Goal: Task Accomplishment & Management: Use online tool/utility

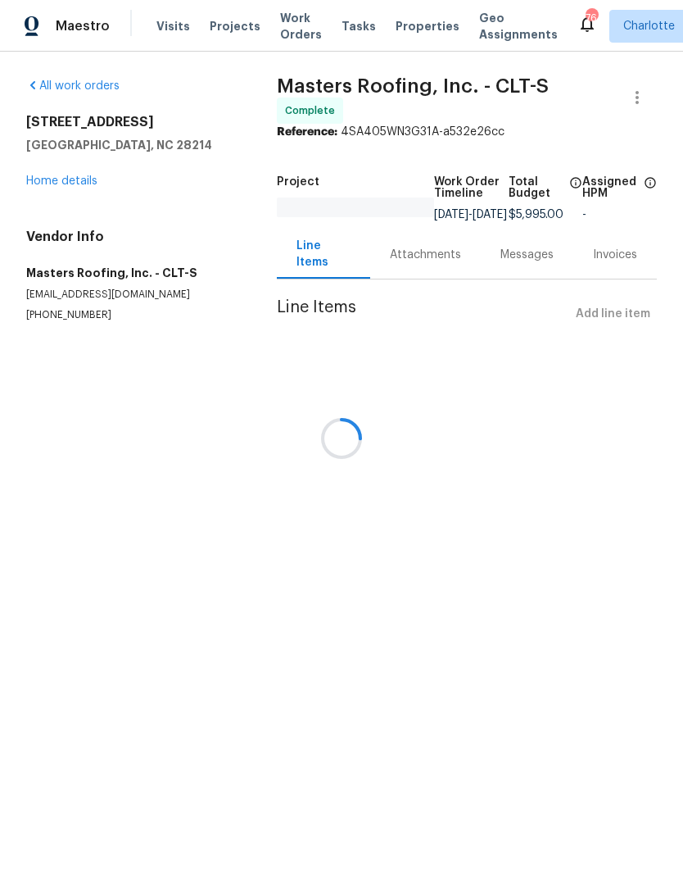
click at [196, 32] on div at bounding box center [341, 438] width 683 height 877
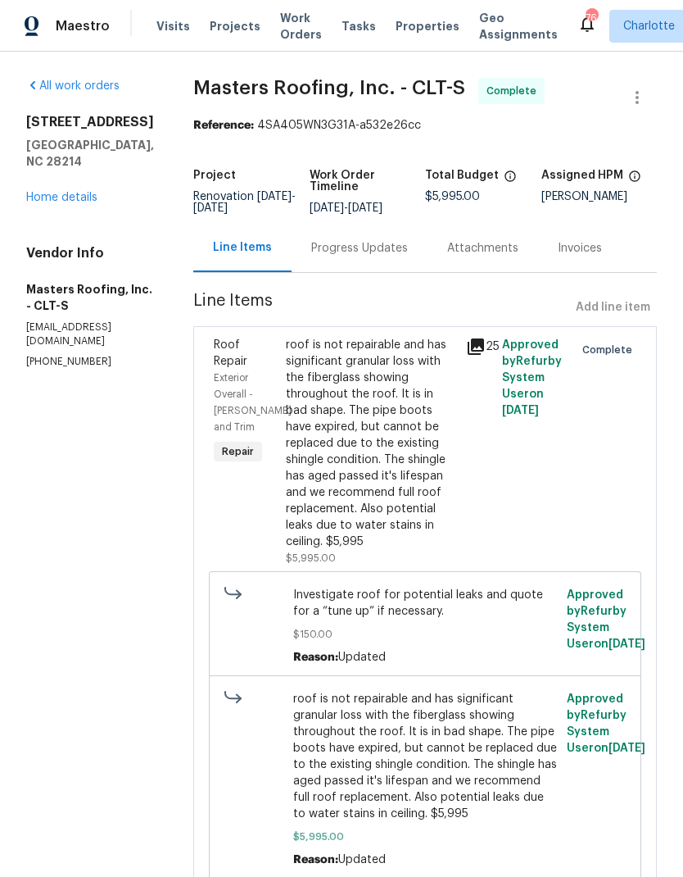
click at [215, 23] on span "Projects" at bounding box center [235, 26] width 51 height 16
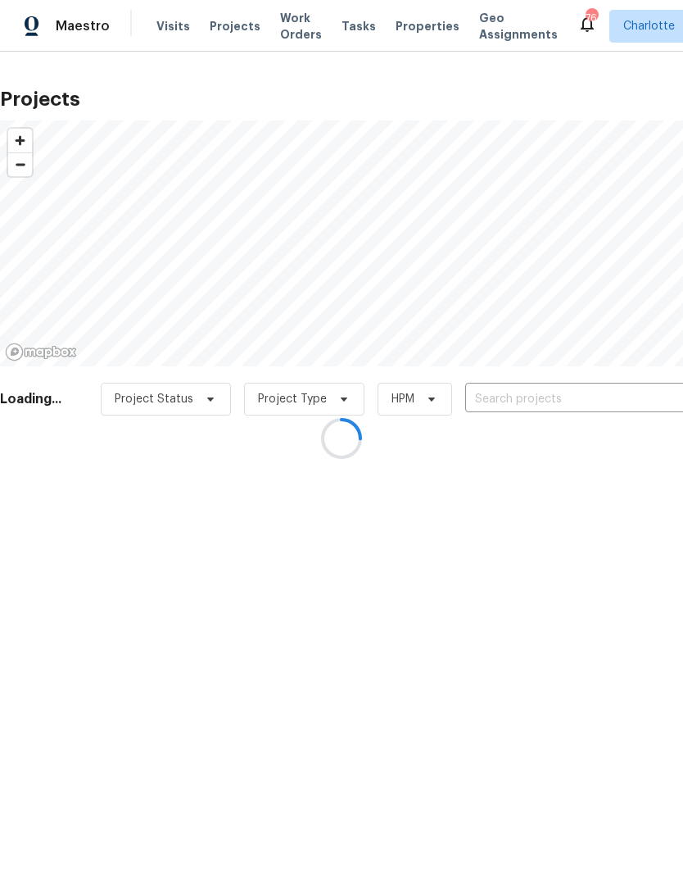
click at [592, 400] on div at bounding box center [341, 438] width 683 height 877
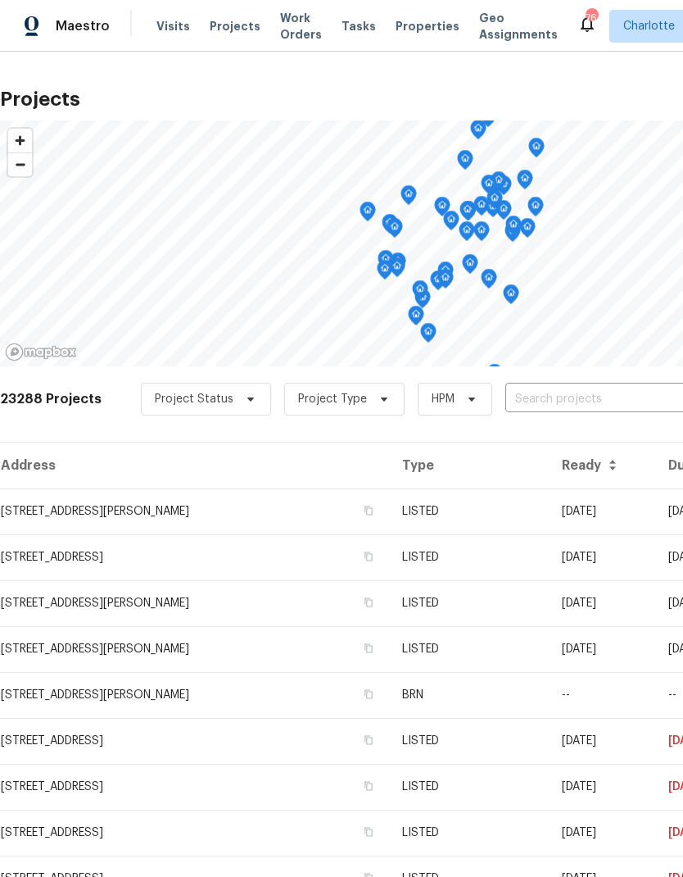
click at [611, 401] on input "text" at bounding box center [599, 399] width 188 height 25
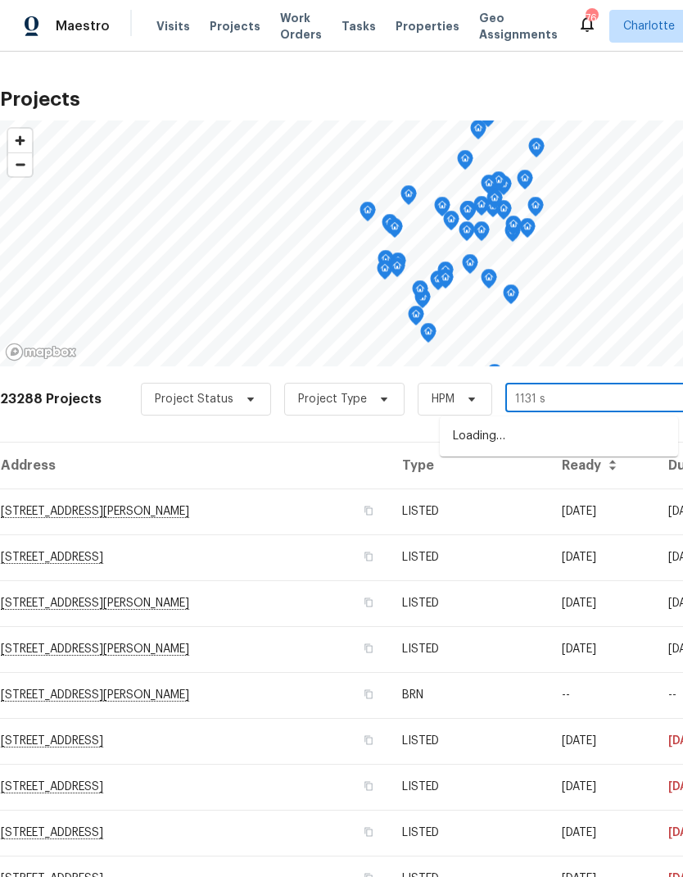
type input "1131 su"
click at [620, 432] on li "1131 Summit Hills Dr, Charlotte, NC 28214" at bounding box center [559, 437] width 238 height 28
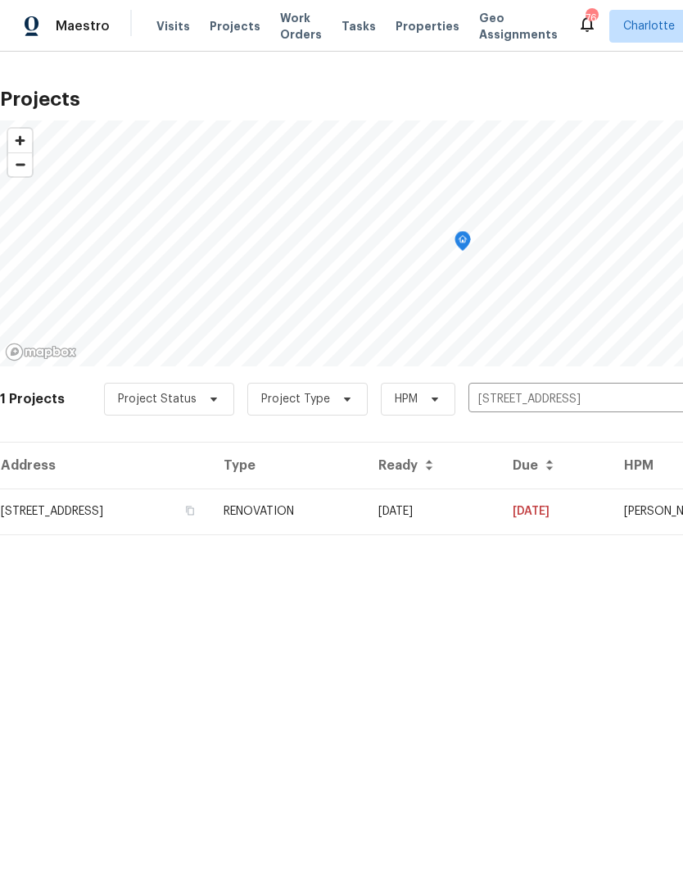
click at [586, 510] on td "08/30/25" at bounding box center [555, 511] width 111 height 46
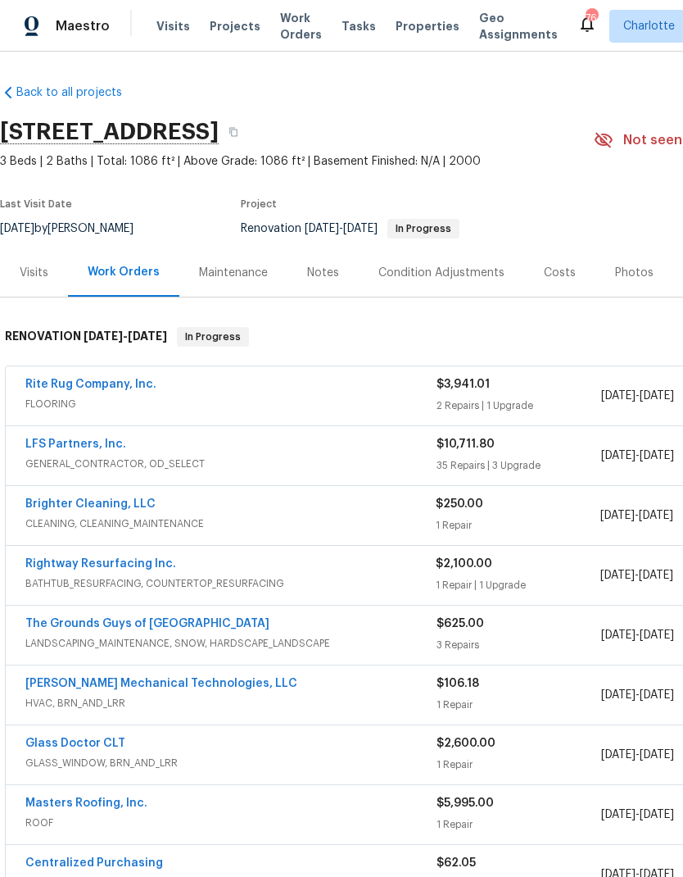
click at [48, 447] on link "LFS Partners, Inc." at bounding box center [75, 443] width 101 height 11
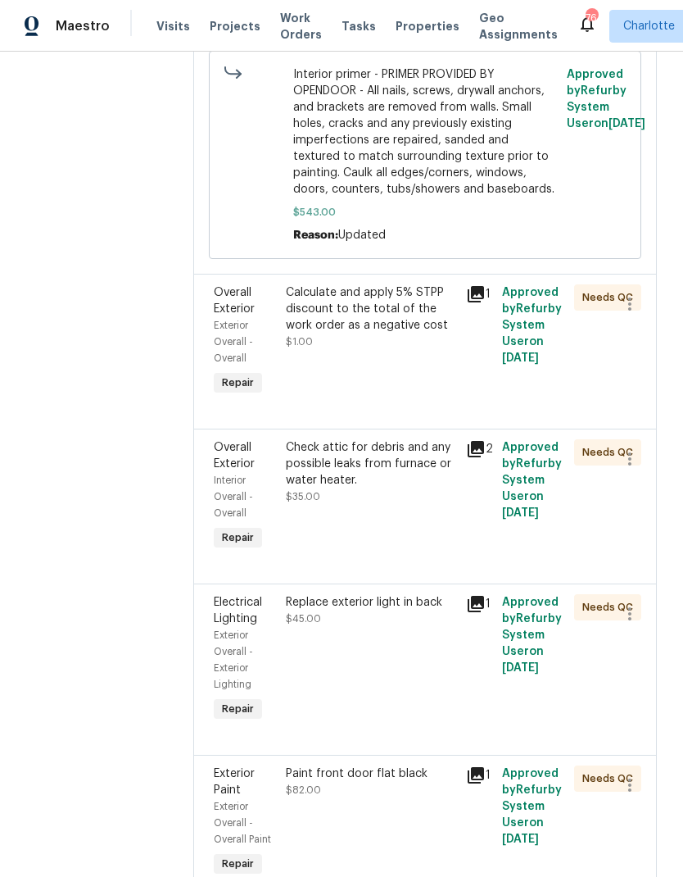
scroll to position [4387, 0]
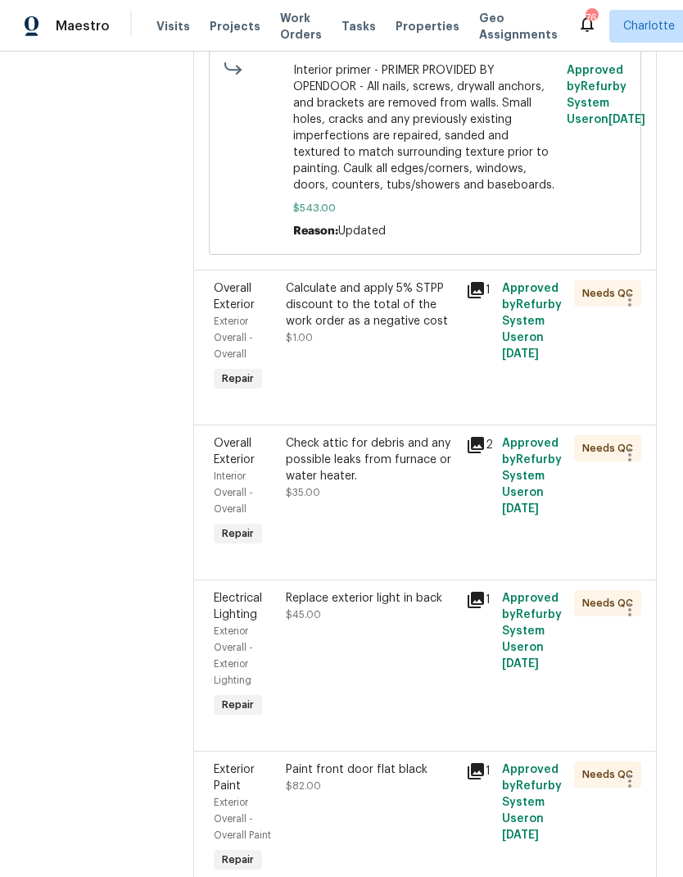
click at [477, 437] on icon at bounding box center [476, 445] width 16 height 16
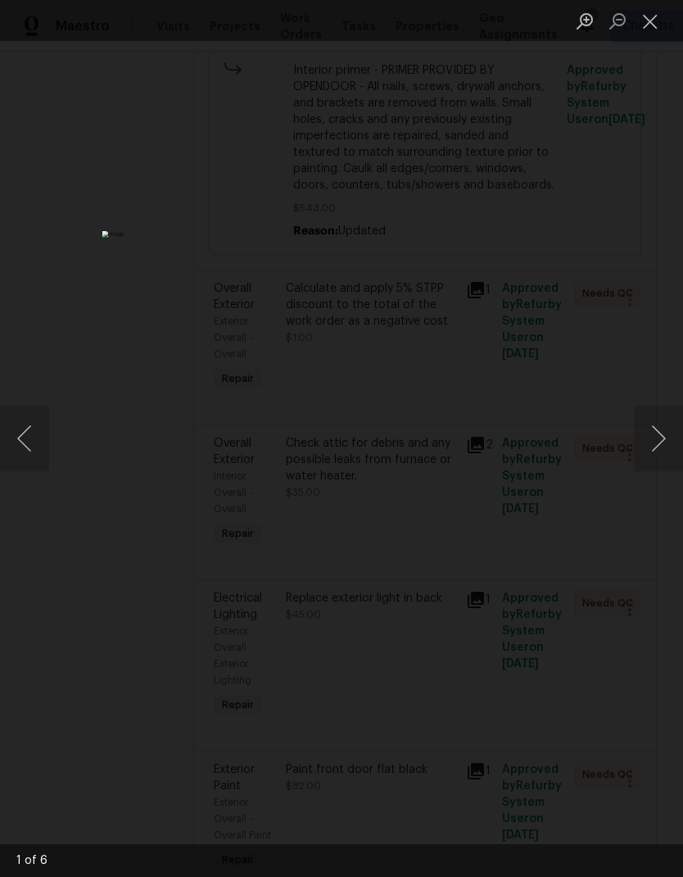
click at [665, 454] on button "Next image" at bounding box center [658, 439] width 49 height 66
click at [650, 32] on button "Close lightbox" at bounding box center [650, 21] width 33 height 29
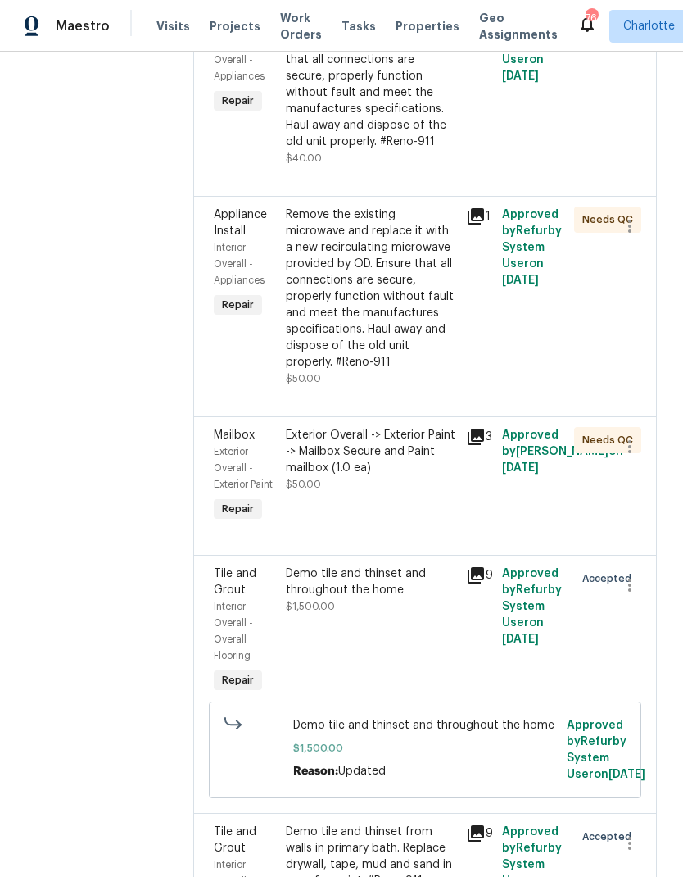
scroll to position [7230, 0]
click at [388, 564] on div "Demo tile and thinset and throughout the home" at bounding box center [371, 580] width 170 height 33
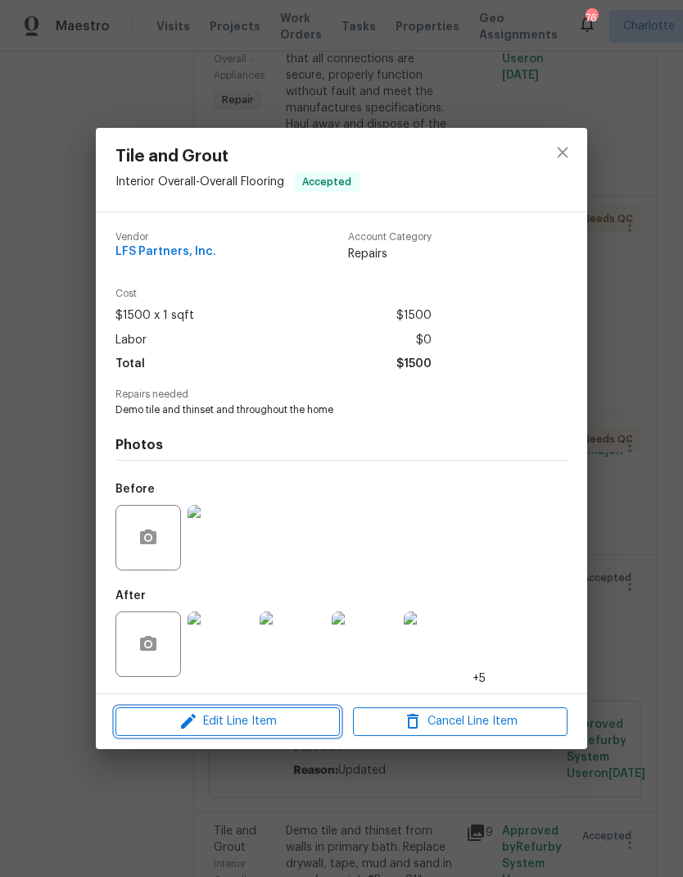
click at [309, 727] on span "Edit Line Item" at bounding box center [227, 721] width 215 height 20
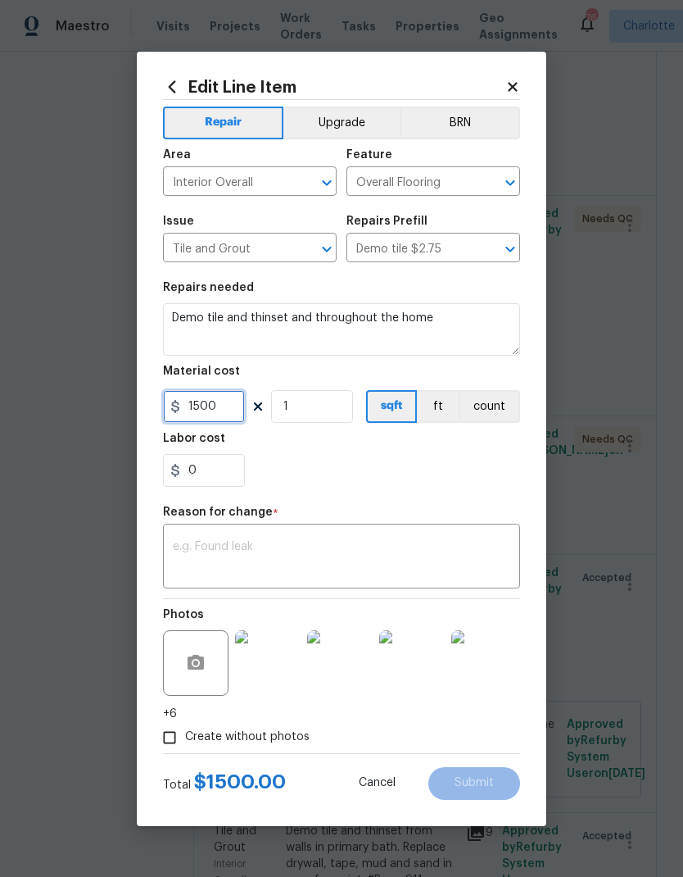
click at [219, 410] on input "1500" at bounding box center [204, 406] width 82 height 33
type input "6200"
click at [462, 531] on div "x ​" at bounding box center [341, 558] width 357 height 61
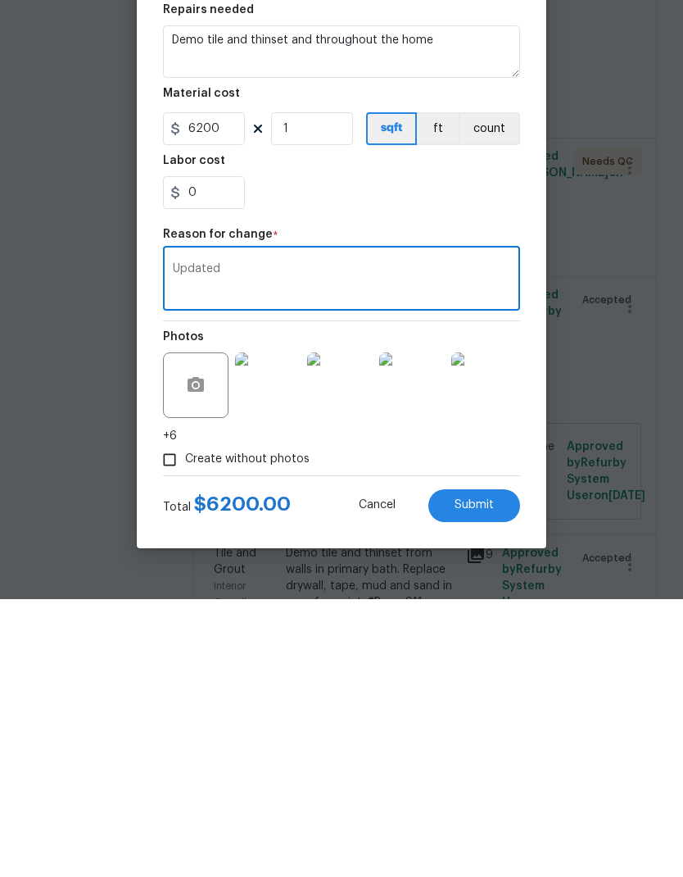
type textarea "Updated"
click at [483, 272] on section "Repairs needed Demo tile and thinset and throughout the home Material cost 6200…" at bounding box center [341, 384] width 357 height 224
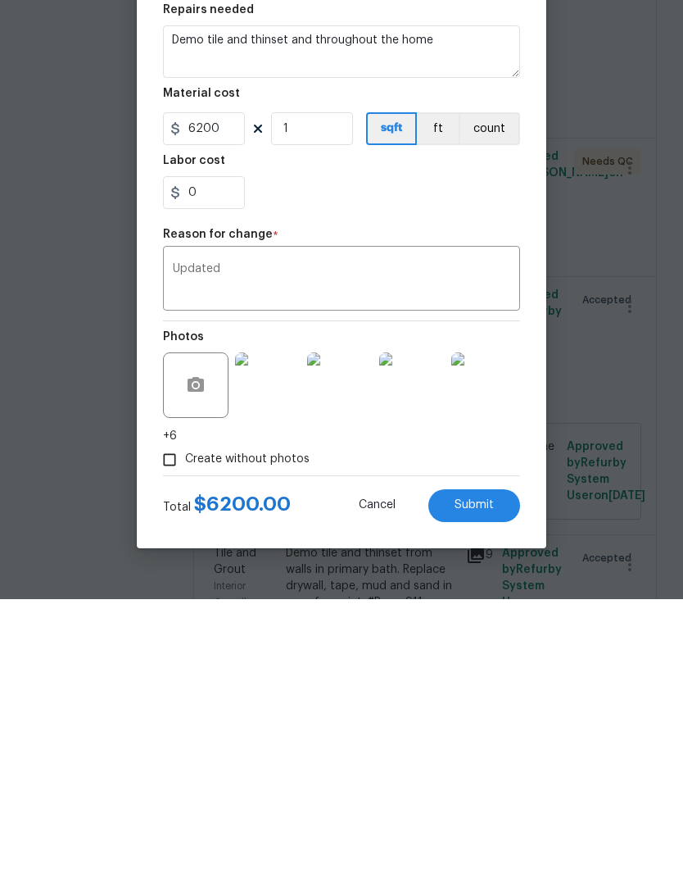
scroll to position [66, 0]
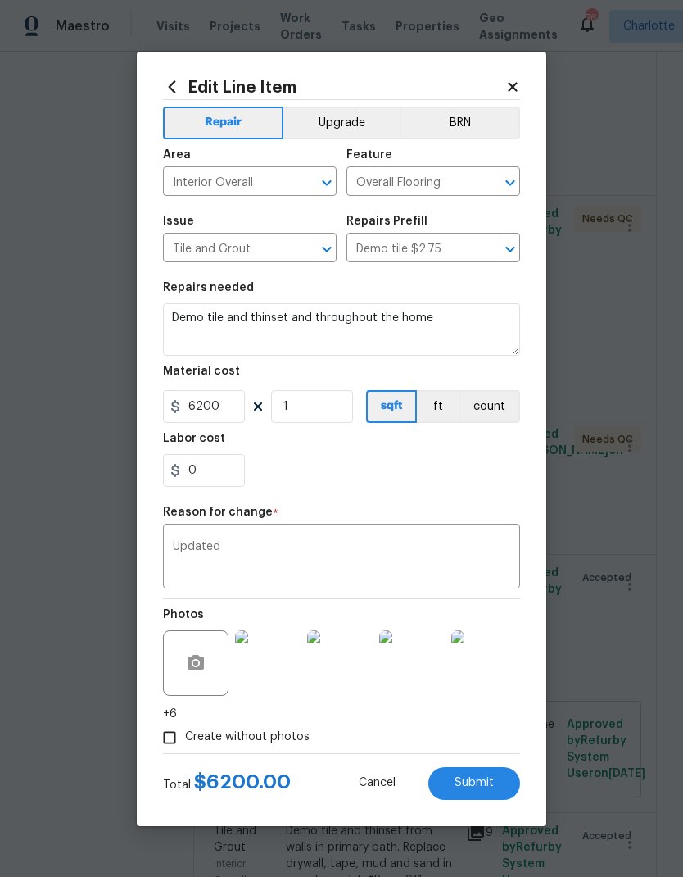
click at [488, 782] on span "Submit" at bounding box center [474, 783] width 39 height 12
type input "1500"
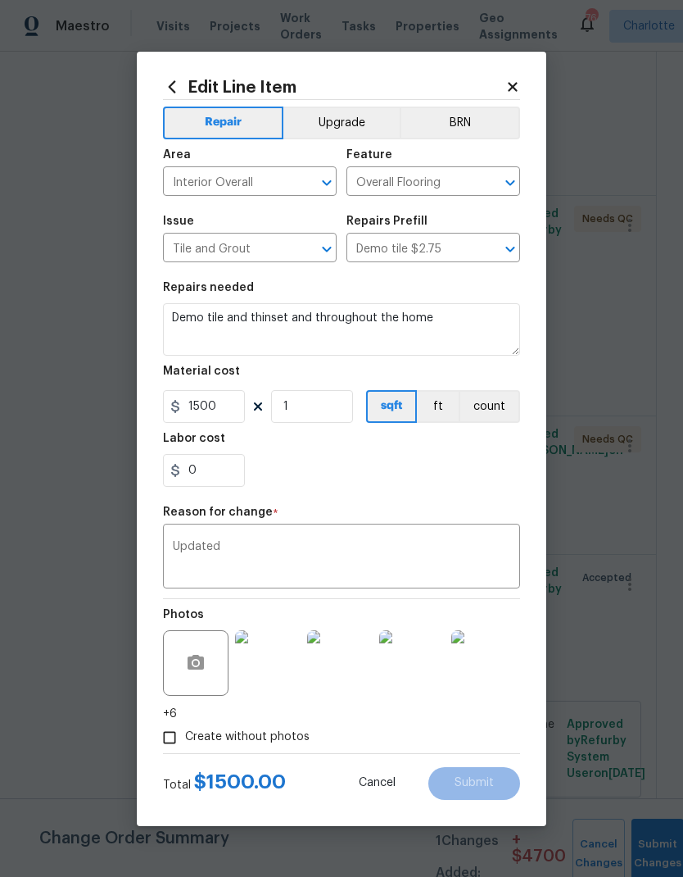
scroll to position [0, 0]
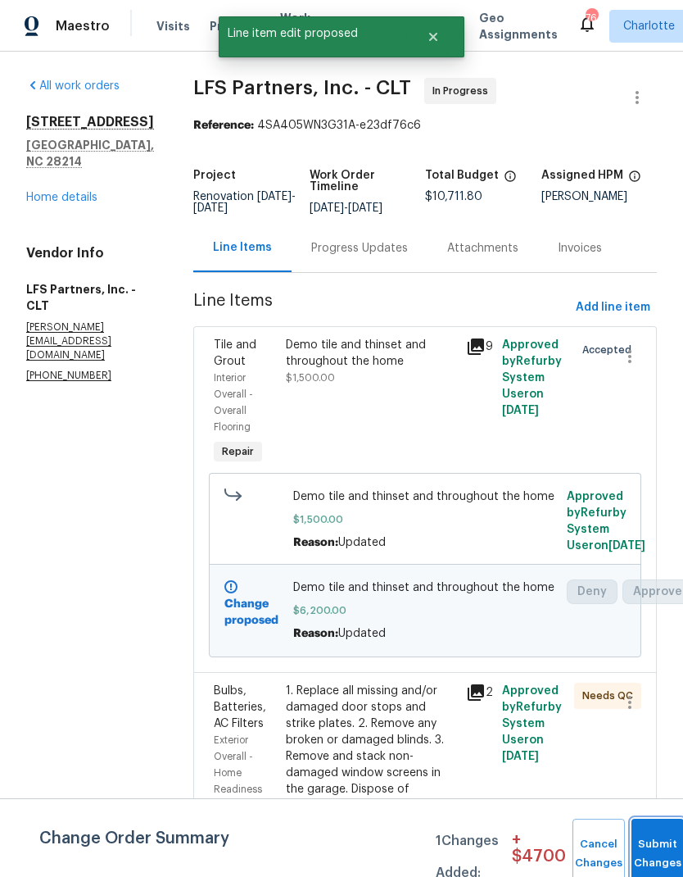
click at [646, 843] on button "Submit Changes" at bounding box center [658, 853] width 52 height 70
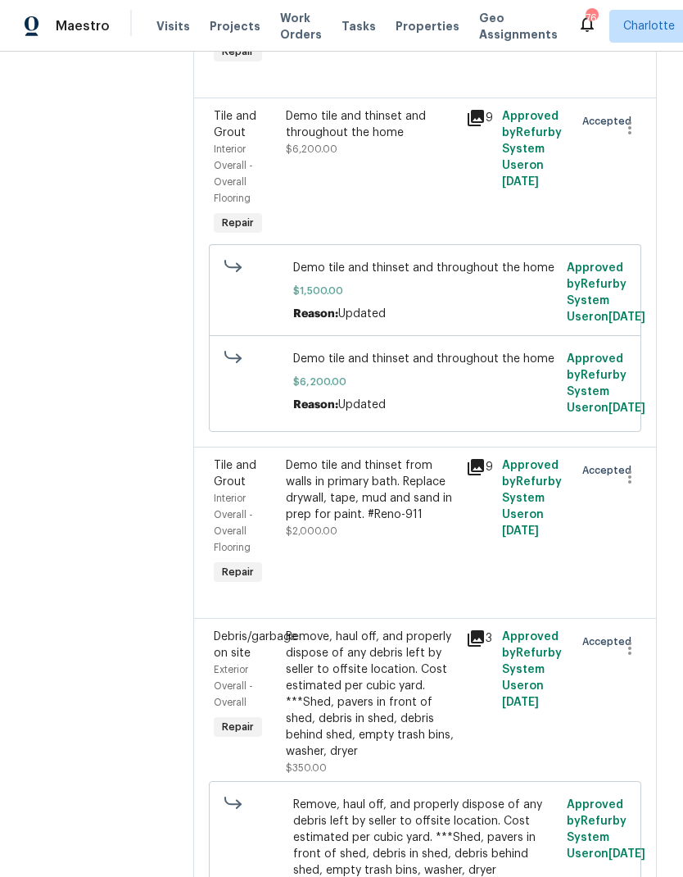
scroll to position [7686, 0]
click at [405, 636] on div "Remove, haul off, and properly dispose of any debris left by seller to offsite …" at bounding box center [371, 693] width 170 height 131
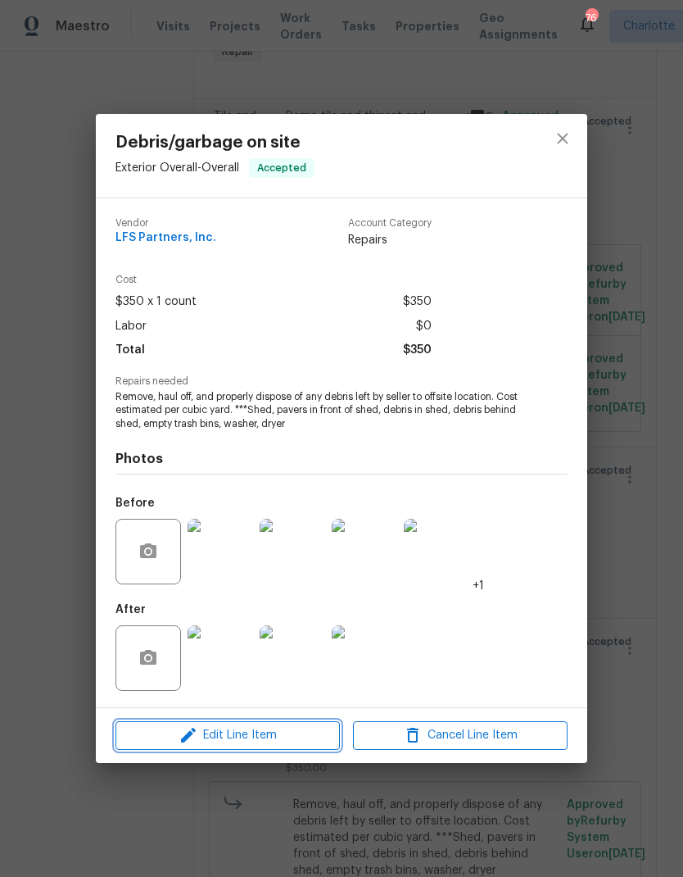
click at [306, 741] on span "Edit Line Item" at bounding box center [227, 735] width 215 height 20
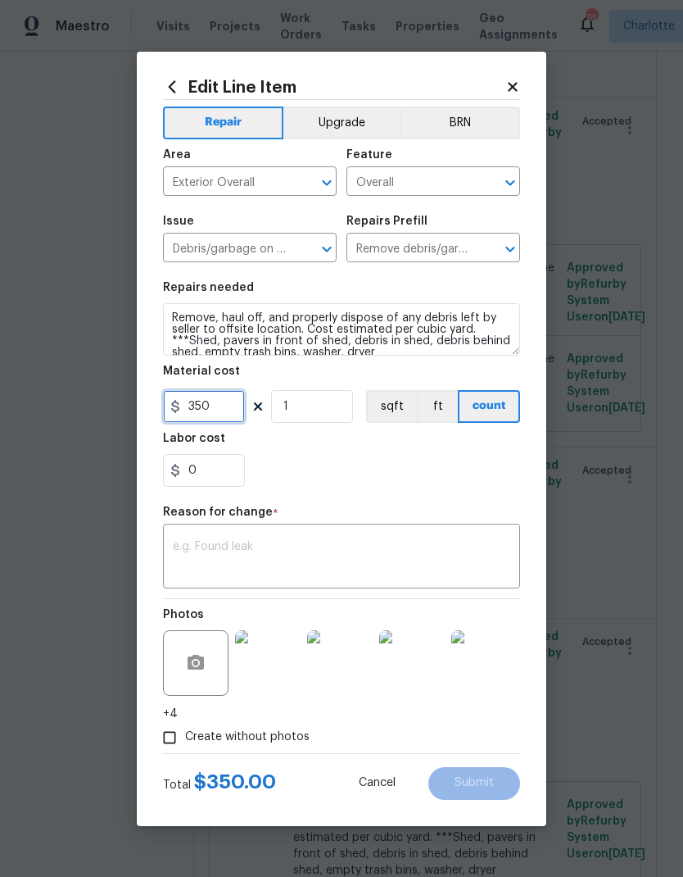
click at [243, 415] on input "350" at bounding box center [204, 406] width 82 height 33
type input "700"
click at [461, 558] on textarea at bounding box center [342, 558] width 338 height 34
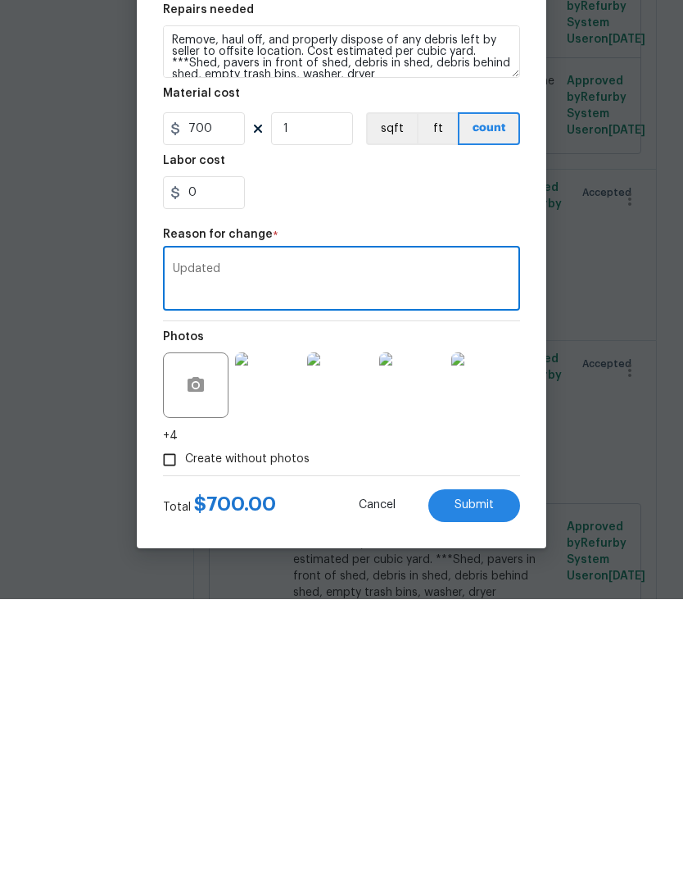
type textarea "Updated"
click at [490, 777] on span "Submit" at bounding box center [474, 783] width 39 height 12
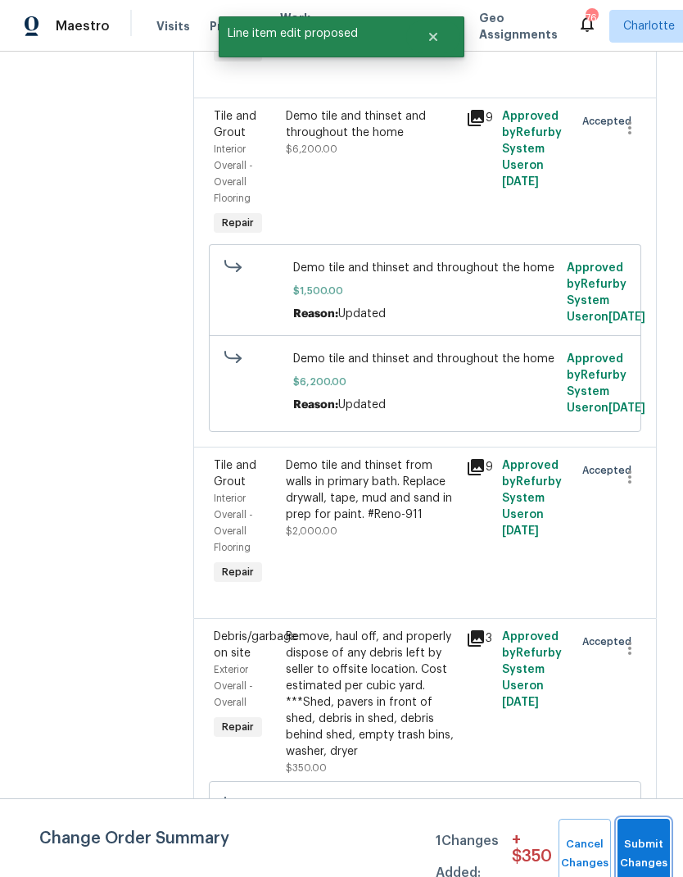
click at [632, 853] on span "Submit Changes" at bounding box center [644, 854] width 36 height 38
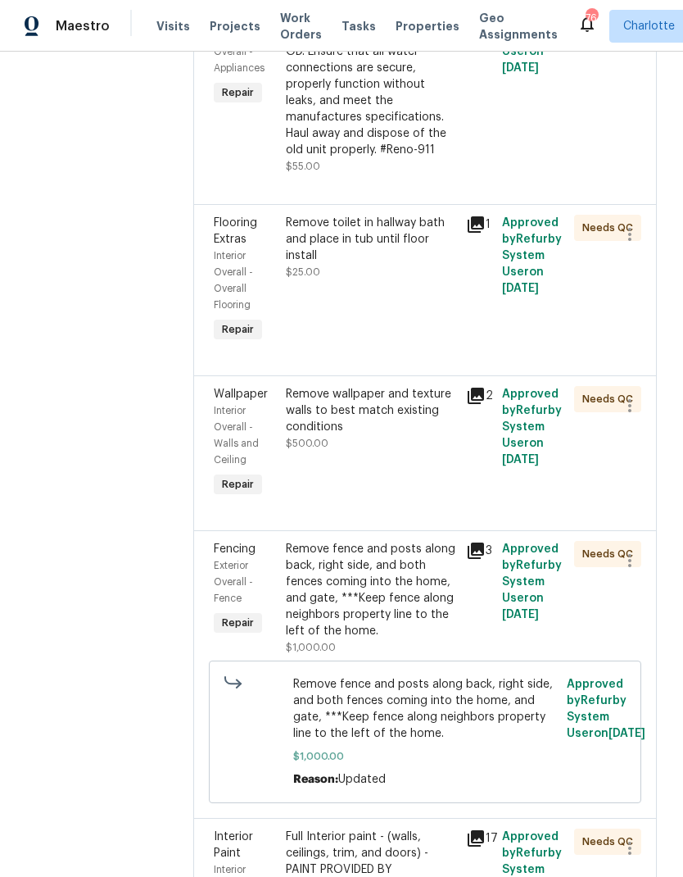
scroll to position [1639, 0]
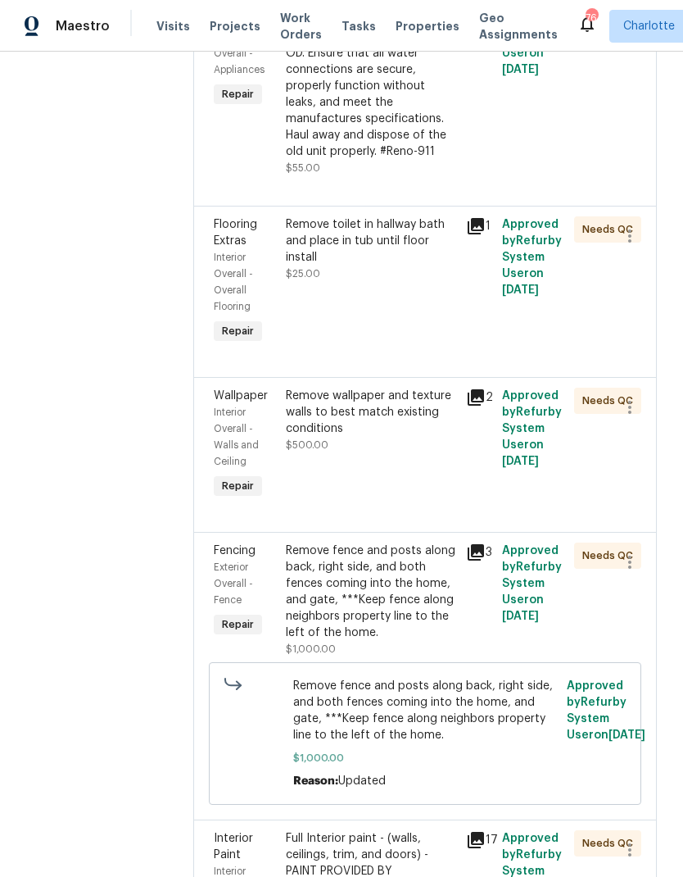
click at [286, 387] on div "Remove wallpaper and texture walls to best match existing conditions" at bounding box center [371, 411] width 170 height 49
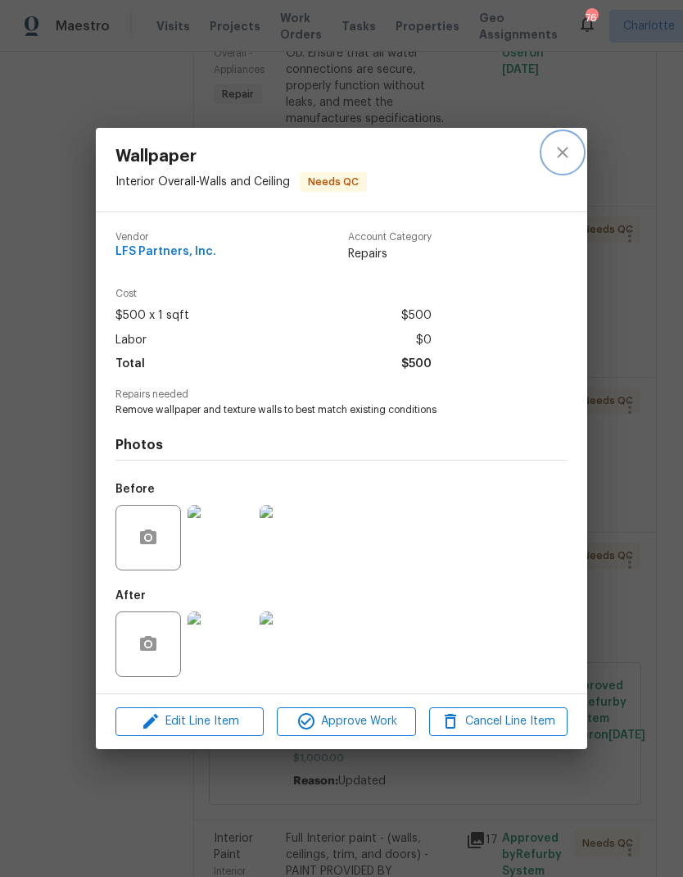
click at [569, 153] on icon "close" at bounding box center [563, 153] width 20 height 20
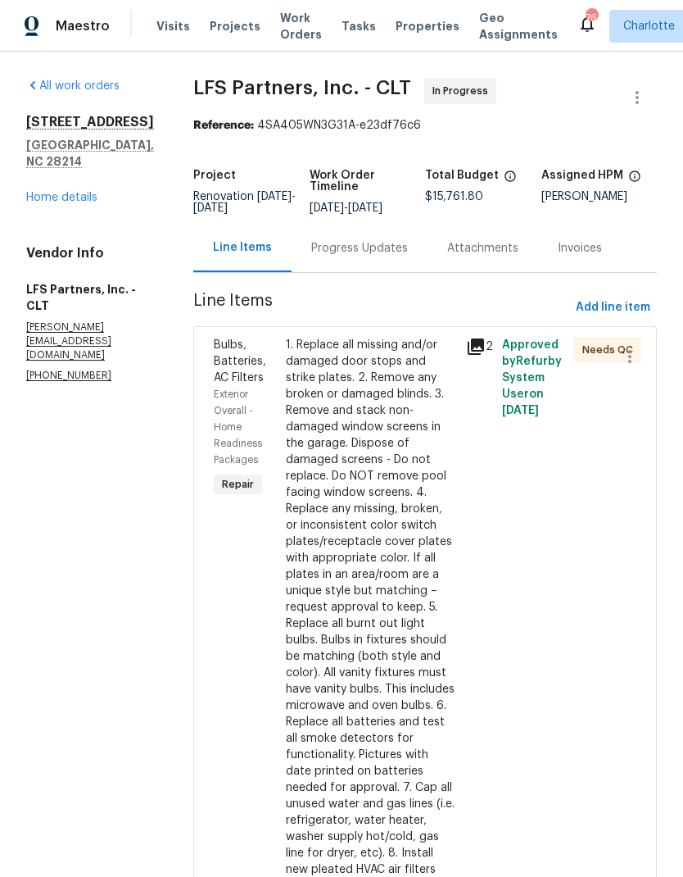
scroll to position [0, 0]
click at [614, 306] on span "Add line item" at bounding box center [613, 307] width 75 height 20
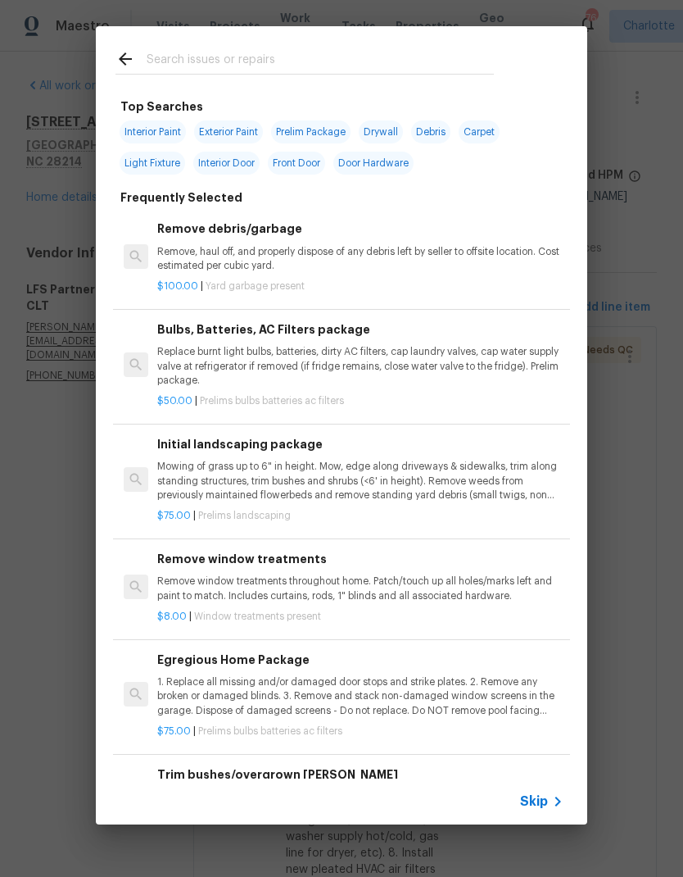
click at [161, 66] on input "text" at bounding box center [320, 61] width 347 height 25
type input "Drywall"
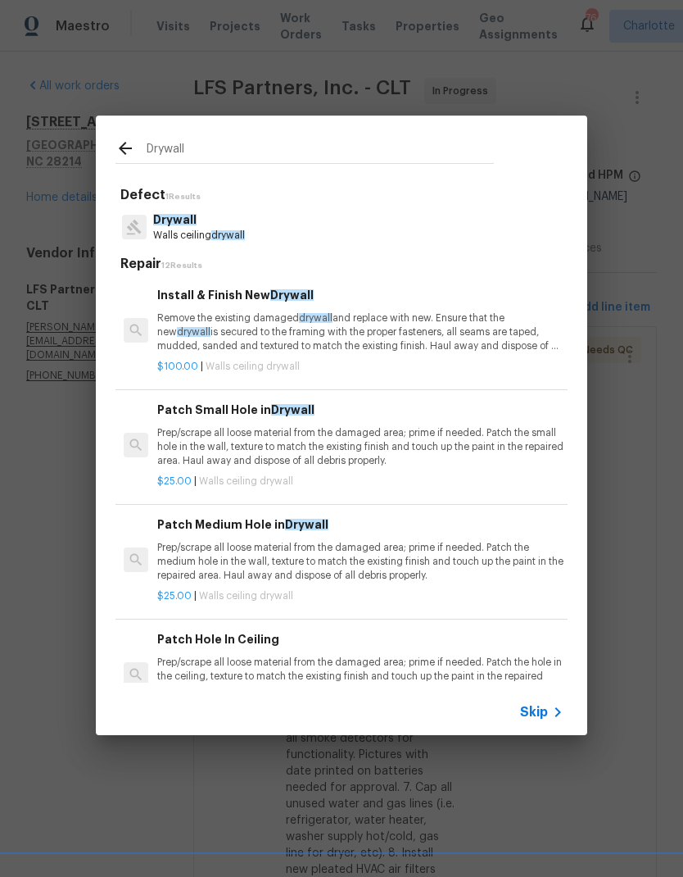
click at [485, 336] on p "Remove the existing damaged drywall and replace with new. Ensure that the new d…" at bounding box center [360, 332] width 406 height 42
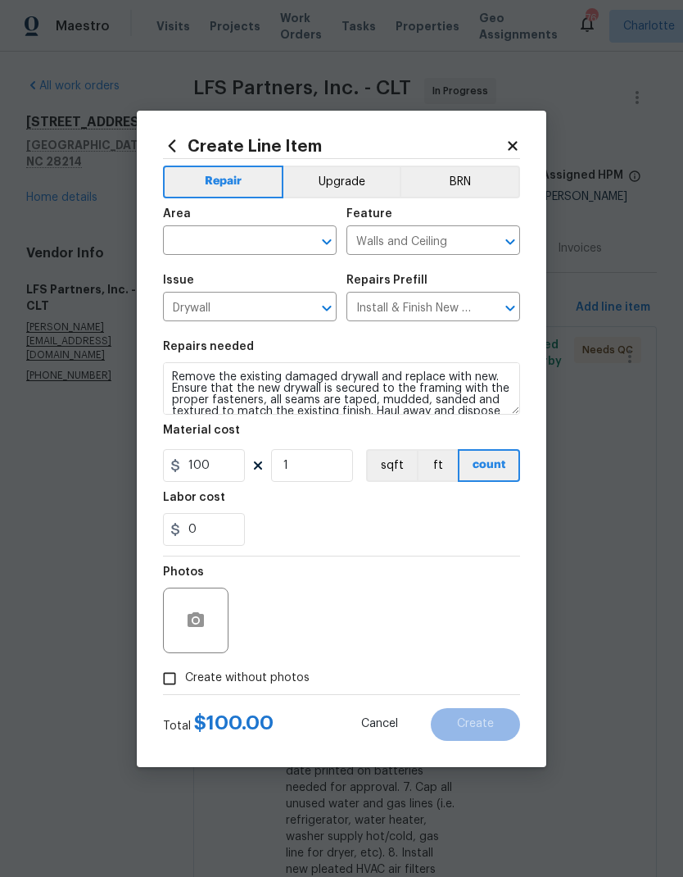
click at [277, 244] on input "text" at bounding box center [227, 241] width 128 height 25
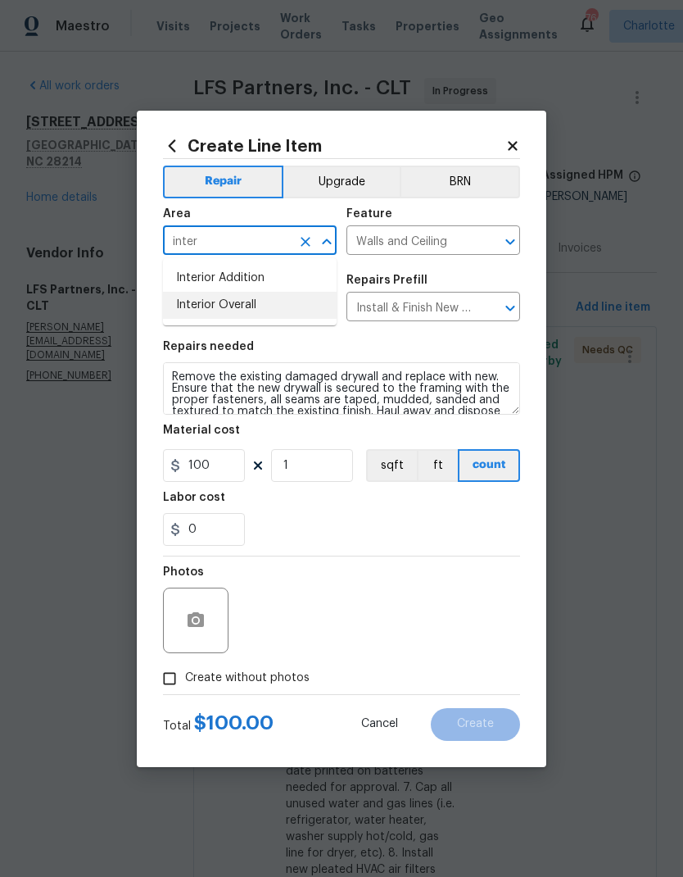
click at [268, 306] on li "Interior Overall" at bounding box center [250, 305] width 174 height 27
type input "Interior Overall"
click at [230, 476] on input "100" at bounding box center [204, 465] width 82 height 33
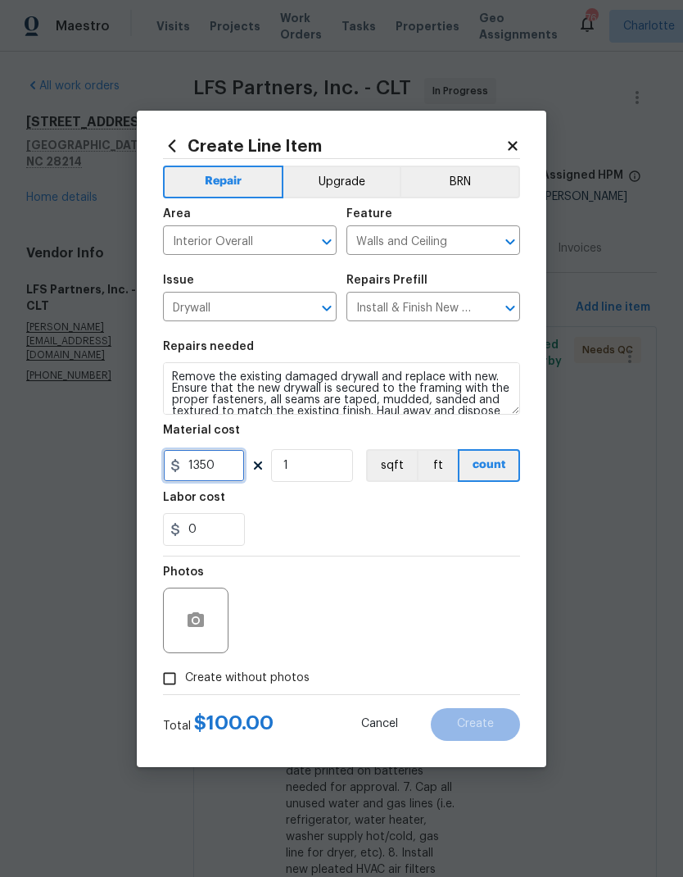
type input "1350"
click at [501, 521] on div "0" at bounding box center [341, 529] width 357 height 33
click at [165, 682] on input "Create without photos" at bounding box center [169, 678] width 31 height 31
checkbox input "true"
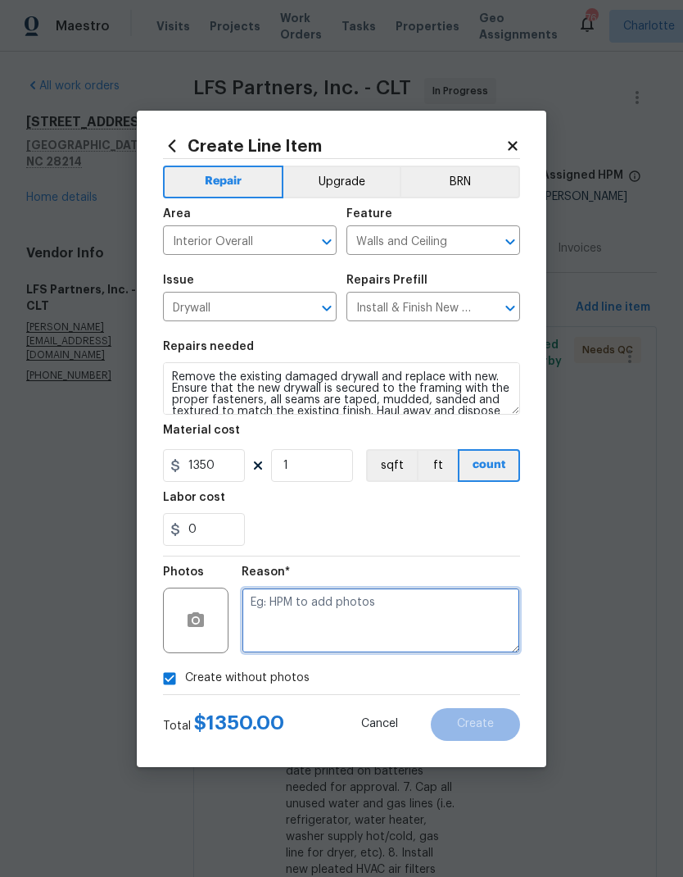
click at [464, 627] on textarea at bounding box center [381, 620] width 279 height 66
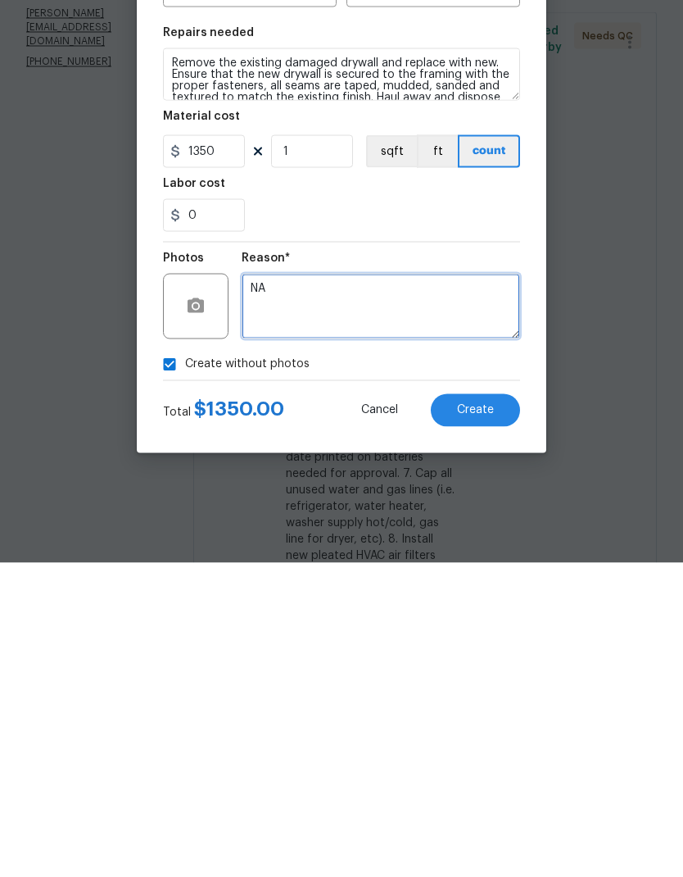
type textarea "NA"
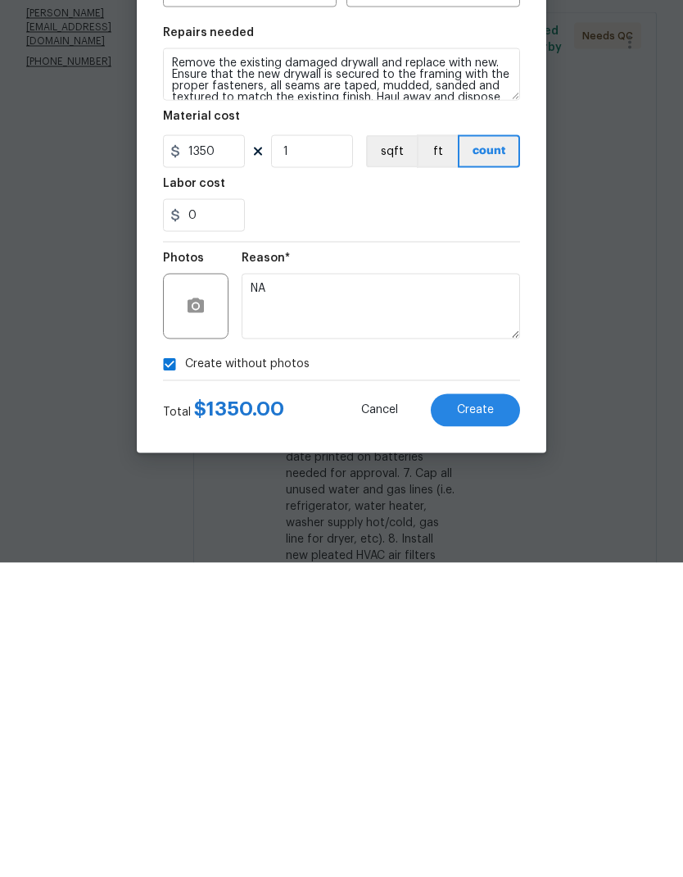
click at [493, 708] on button "Create" at bounding box center [475, 724] width 89 height 33
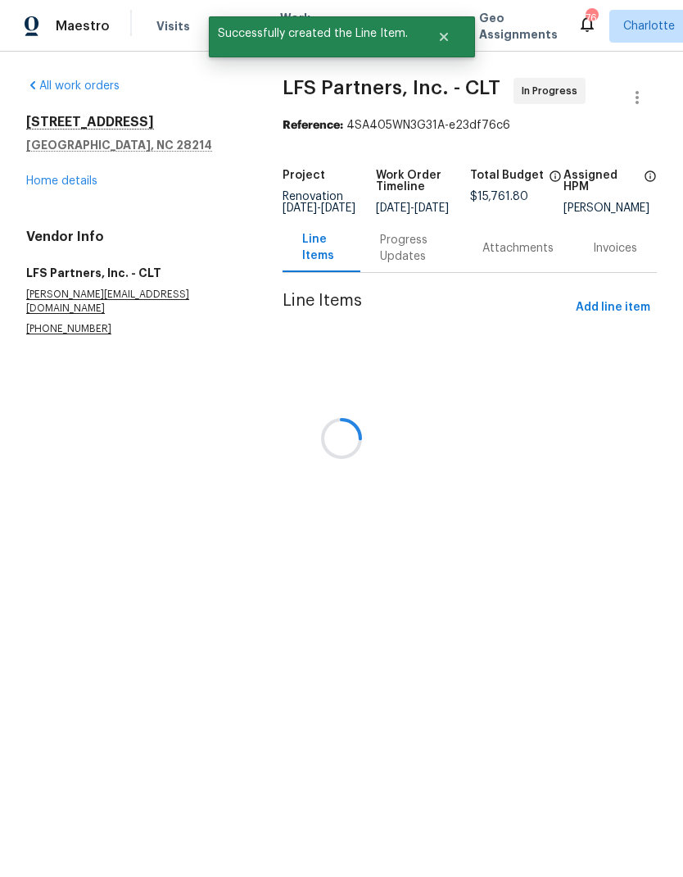
scroll to position [0, 0]
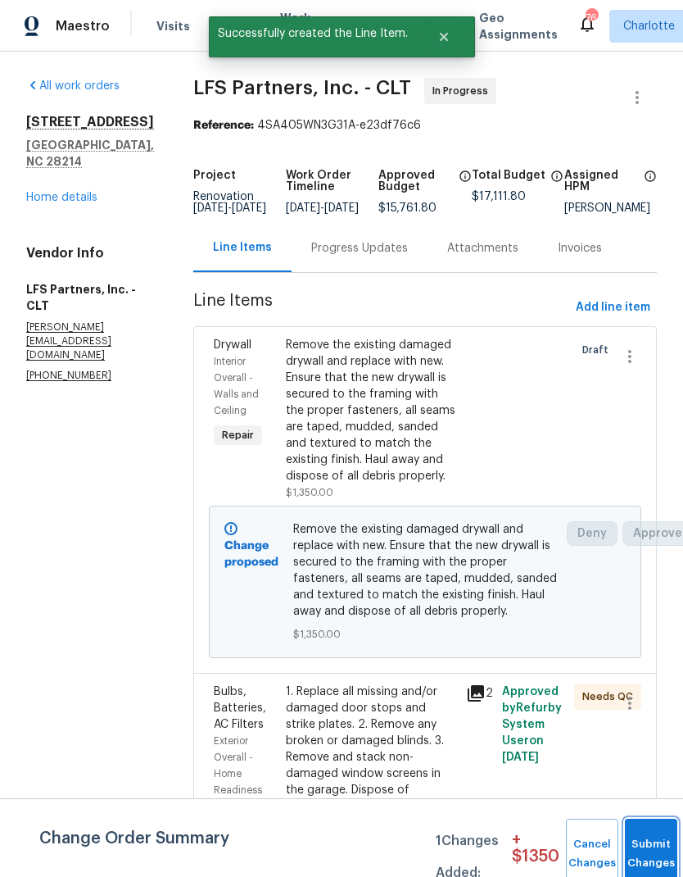
click at [642, 842] on button "Submit Changes" at bounding box center [651, 853] width 52 height 70
